Goal: Task Accomplishment & Management: Use online tool/utility

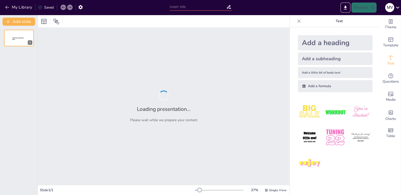
type input "Imported TEMA 05_ EPIT GLAND (30d).pptx"
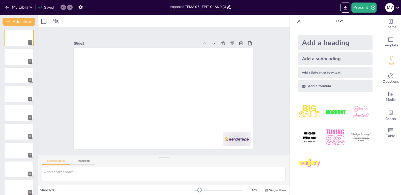
click at [266, 106] on div "Slide 1 Slide 2 Slide 3 Slide 4 Slide 5 Slide 6 Slide 7 Slide 8 Slide 9 Slide 1…" at bounding box center [164, 91] width 252 height 127
click at [17, 167] on div at bounding box center [19, 169] width 30 height 17
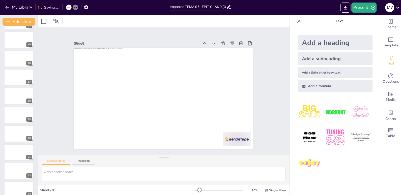
scroll to position [361, 0]
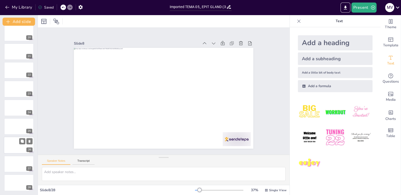
click at [16, 148] on div at bounding box center [19, 145] width 30 height 17
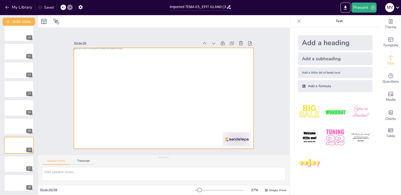
click at [111, 80] on div at bounding box center [163, 98] width 179 height 101
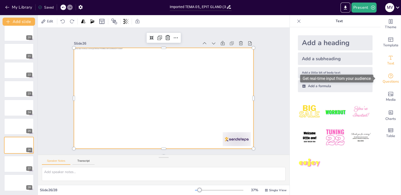
click at [386, 81] on span "Questions" at bounding box center [390, 82] width 16 height 6
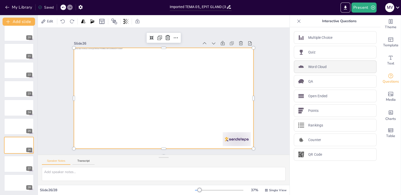
click at [308, 65] on p "Word Cloud" at bounding box center [317, 66] width 18 height 5
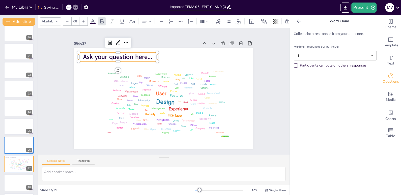
click at [130, 56] on span "Ask your question here..." at bounding box center [122, 52] width 70 height 16
click at [130, 56] on span "Ask your question here..." at bounding box center [117, 57] width 69 height 9
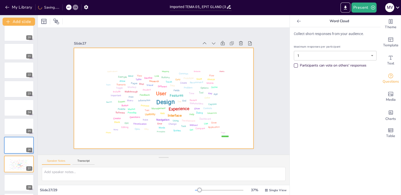
click at [119, 54] on div at bounding box center [163, 98] width 179 height 101
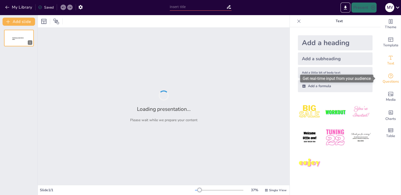
type input "Imported TEMA 05_ EPIT GLAND (30d).pptx"
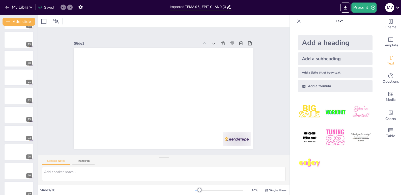
scroll to position [353, 0]
click at [14, 154] on div at bounding box center [19, 153] width 30 height 17
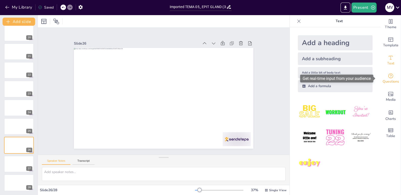
click at [387, 78] on icon "Get real-time input from your audience" at bounding box center [390, 76] width 6 height 6
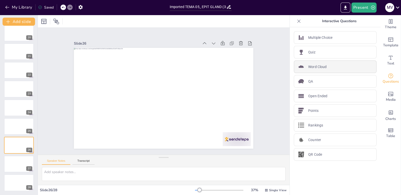
click at [315, 65] on p "Word Cloud" at bounding box center [317, 66] width 18 height 5
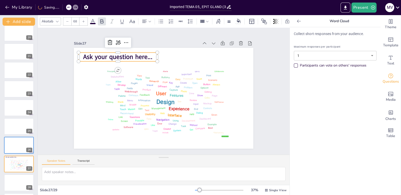
click at [137, 56] on span "Ask your question here..." at bounding box center [117, 57] width 69 height 9
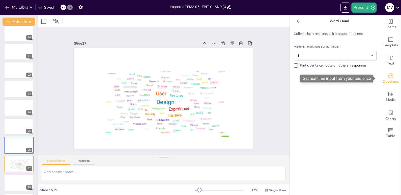
click at [387, 77] on icon "Get real-time input from your audience" at bounding box center [390, 76] width 6 height 6
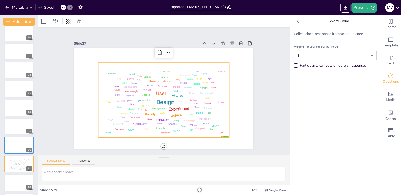
click at [163, 90] on div "Design User Experience Interface Features Navigation Usability Test Process Inf…" at bounding box center [163, 100] width 127 height 71
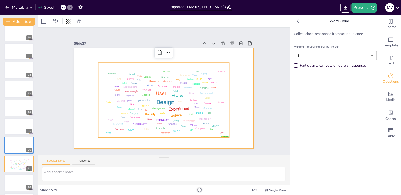
click at [101, 55] on div at bounding box center [163, 98] width 179 height 101
click at [203, 132] on div "Design User Experience Interface Features Navigation Usability Test Process Inf…" at bounding box center [163, 100] width 127 height 71
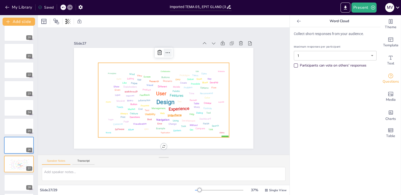
click at [165, 50] on icon at bounding box center [168, 53] width 6 height 6
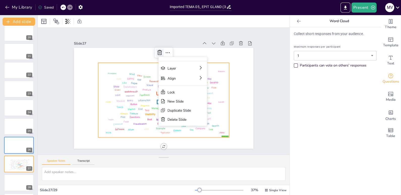
click at [157, 50] on icon at bounding box center [160, 53] width 6 height 6
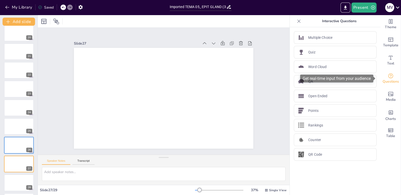
click at [387, 76] on icon "Get real-time input from your audience" at bounding box center [390, 76] width 6 height 6
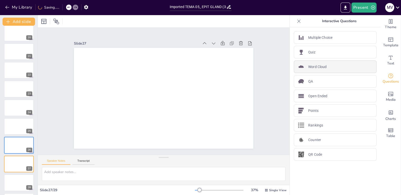
click at [316, 68] on p "Word Cloud" at bounding box center [317, 66] width 18 height 5
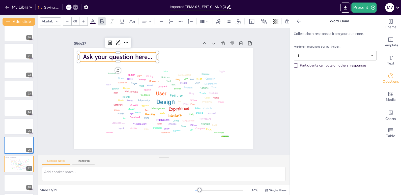
click at [127, 56] on span "Ask your question here..." at bounding box center [122, 52] width 70 height 16
click at [124, 42] on icon at bounding box center [126, 42] width 4 height 1
click at [105, 55] on span "Ask your question here..." at bounding box center [117, 57] width 69 height 9
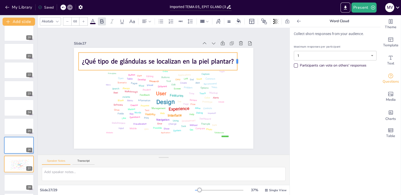
drag, startPoint x: 153, startPoint y: 59, endPoint x: 233, endPoint y: 57, distance: 79.9
click at [237, 57] on div at bounding box center [239, 62] width 4 height 18
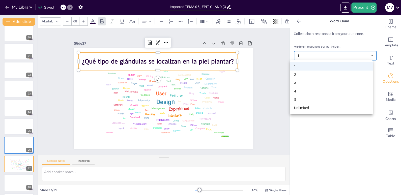
click at [367, 55] on body "My Library Saved Imported TEMA 05_ EPIT GLAND (30d).pptx Present M V Document f…" at bounding box center [200, 97] width 401 height 195
click at [299, 107] on li "Unlimited" at bounding box center [331, 108] width 83 height 8
type input "unlimited"
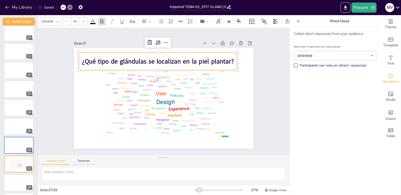
click at [294, 65] on div "Participants can vote on others' responses" at bounding box center [295, 65] width 3 height 3
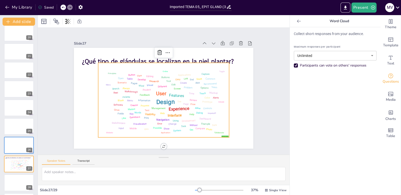
click at [176, 95] on div "Features" at bounding box center [176, 95] width 15 height 5
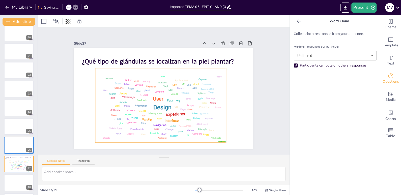
drag, startPoint x: 173, startPoint y: 131, endPoint x: 170, endPoint y: 137, distance: 6.2
click at [170, 137] on div "Design User Experience Interface Features Navigation Usability Test Process Inf…" at bounding box center [160, 105] width 127 height 71
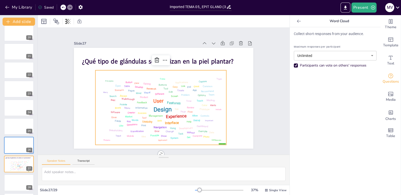
click at [309, 34] on p "Collect short responses from your audience." at bounding box center [335, 33] width 83 height 5
click at [364, 7] on button "Present" at bounding box center [363, 8] width 25 height 10
click at [365, 17] on li "Preview presentation" at bounding box center [371, 19] width 40 height 8
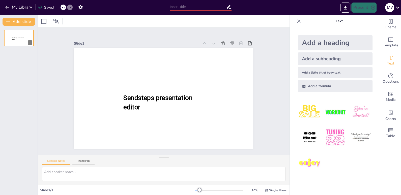
type input "Imported TEMA 05_ EPIT GLAND (30d).pptx"
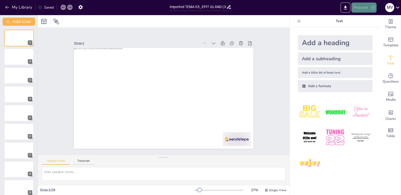
click at [362, 9] on button "Present" at bounding box center [363, 8] width 25 height 10
click at [364, 29] on li "Play presentation" at bounding box center [371, 31] width 40 height 8
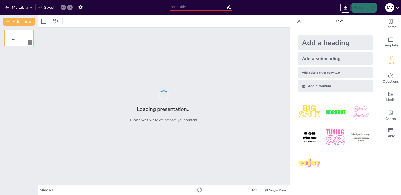
type input "Imported TEMA 05_ EPIT GLAND (30d).pptx"
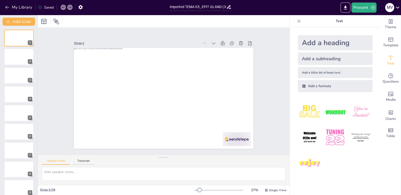
click at [47, 7] on div "Saved" at bounding box center [46, 7] width 16 height 5
click at [329, 175] on div at bounding box center [335, 137] width 83 height 83
drag, startPoint x: 387, startPoint y: 182, endPoint x: 389, endPoint y: 171, distance: 11.3
click at [387, 182] on div "Theme Template Text Questions Media Charts Table" at bounding box center [390, 105] width 20 height 180
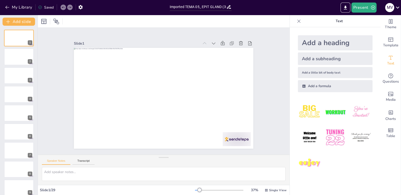
click at [243, 8] on div "Present M V" at bounding box center [317, 8] width 167 height 10
click at [50, 9] on div "Saved" at bounding box center [46, 7] width 16 height 5
click at [20, 6] on button "My Library" at bounding box center [19, 7] width 30 height 8
